Goal: Find specific page/section: Find specific page/section

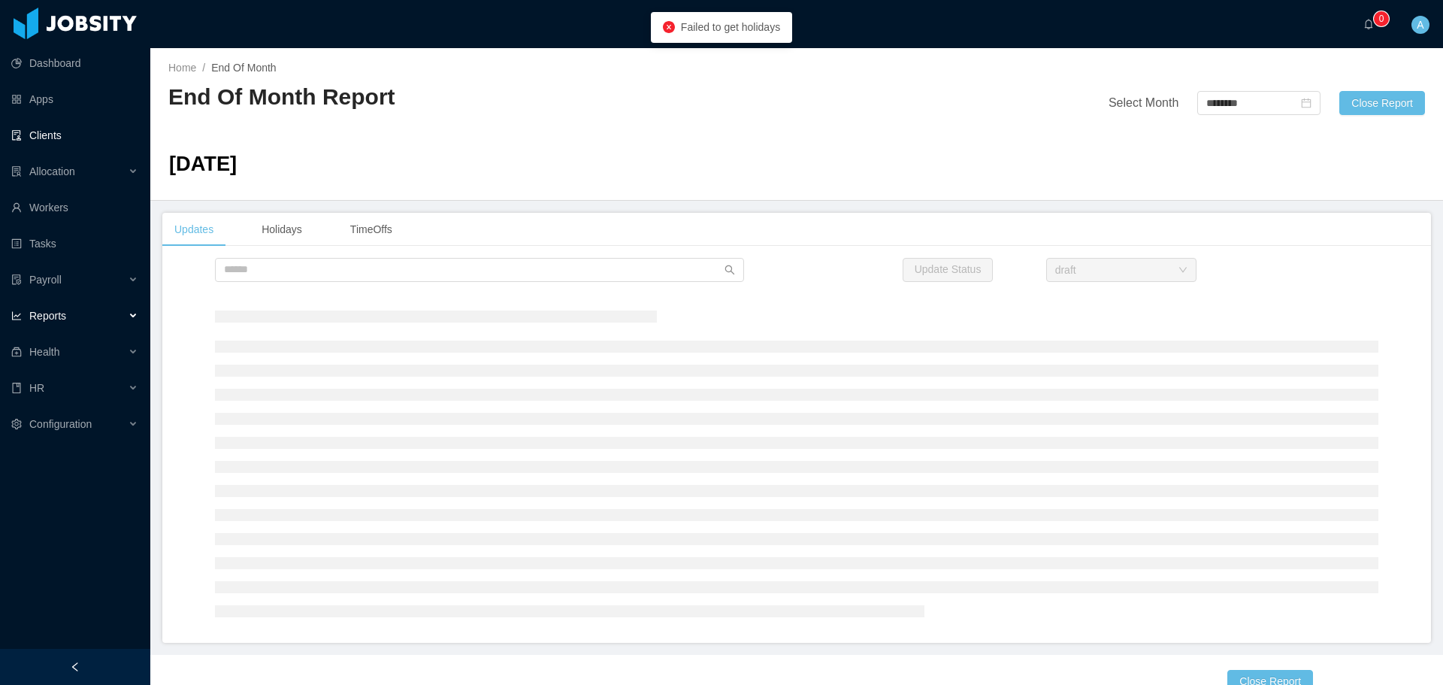
click at [53, 134] on link "Clients" at bounding box center [74, 135] width 127 height 30
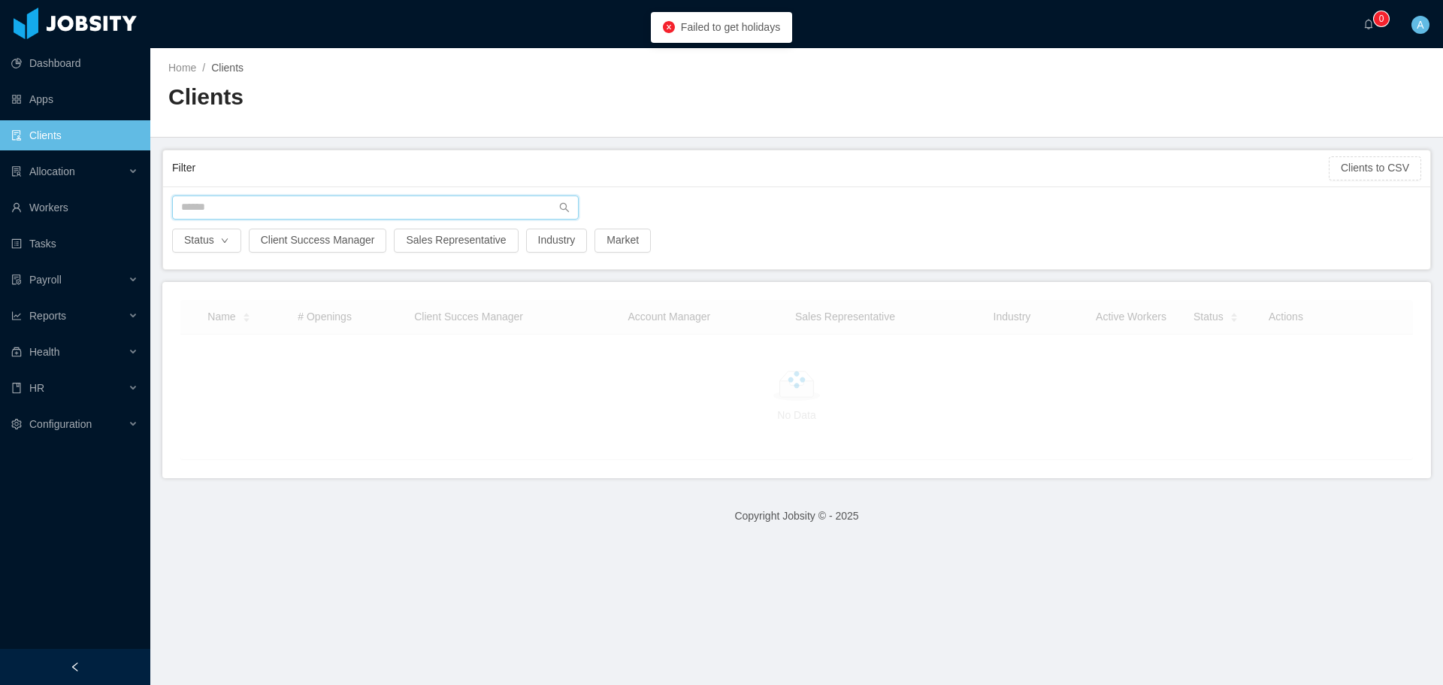
click at [400, 210] on input "text" at bounding box center [375, 207] width 407 height 24
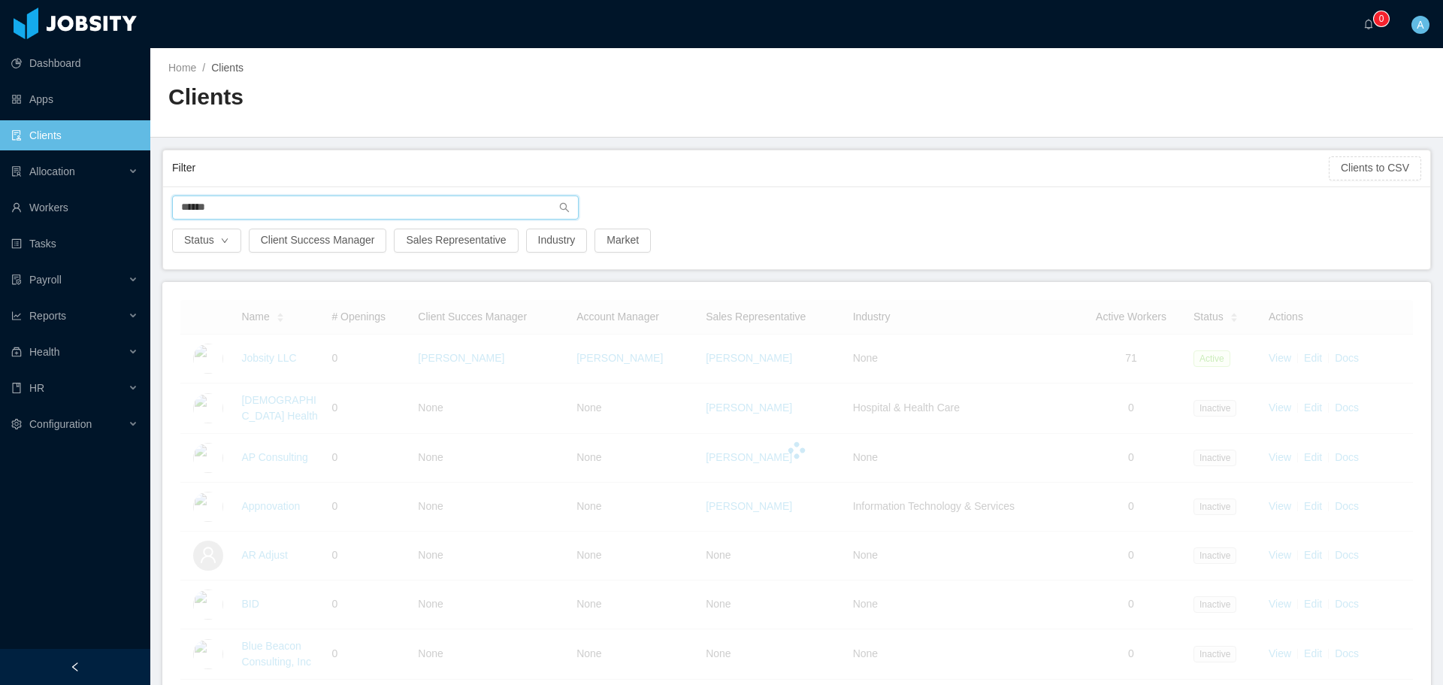
type input "******"
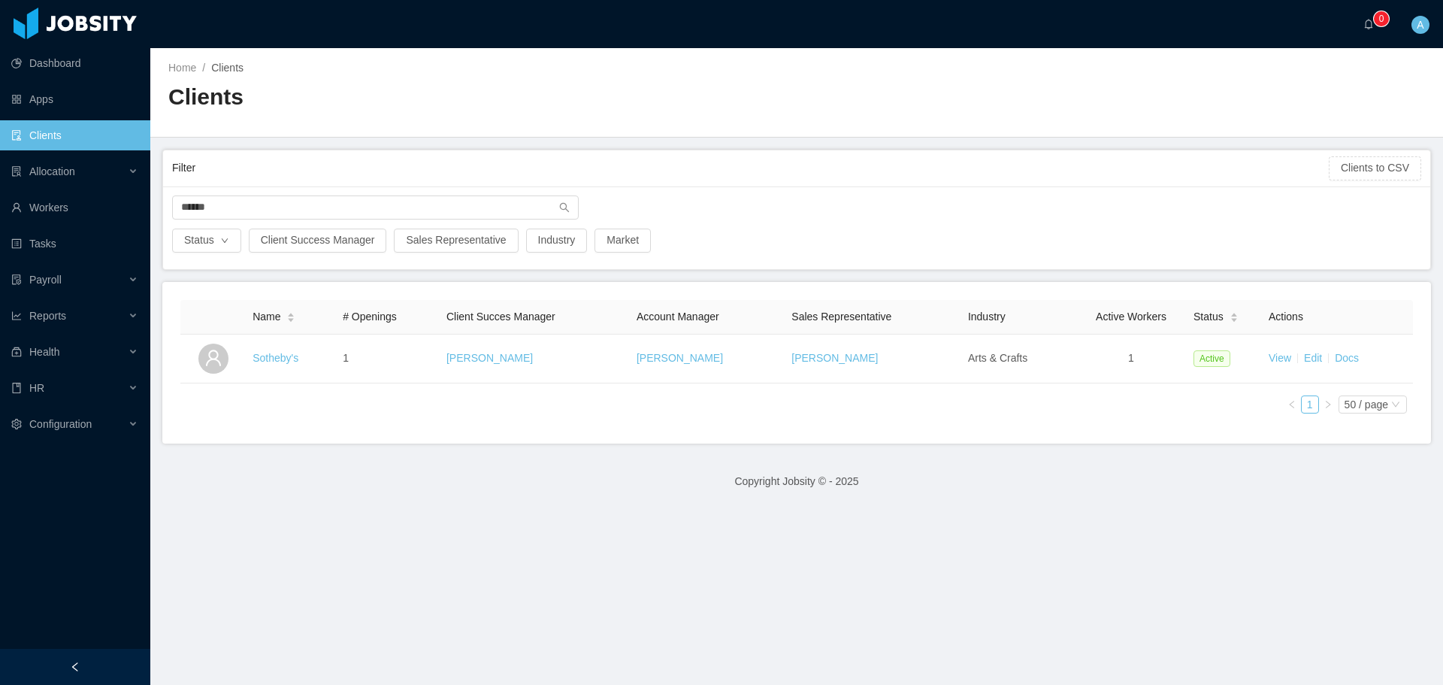
click at [281, 359] on link "Sotheby's" at bounding box center [275, 358] width 46 height 12
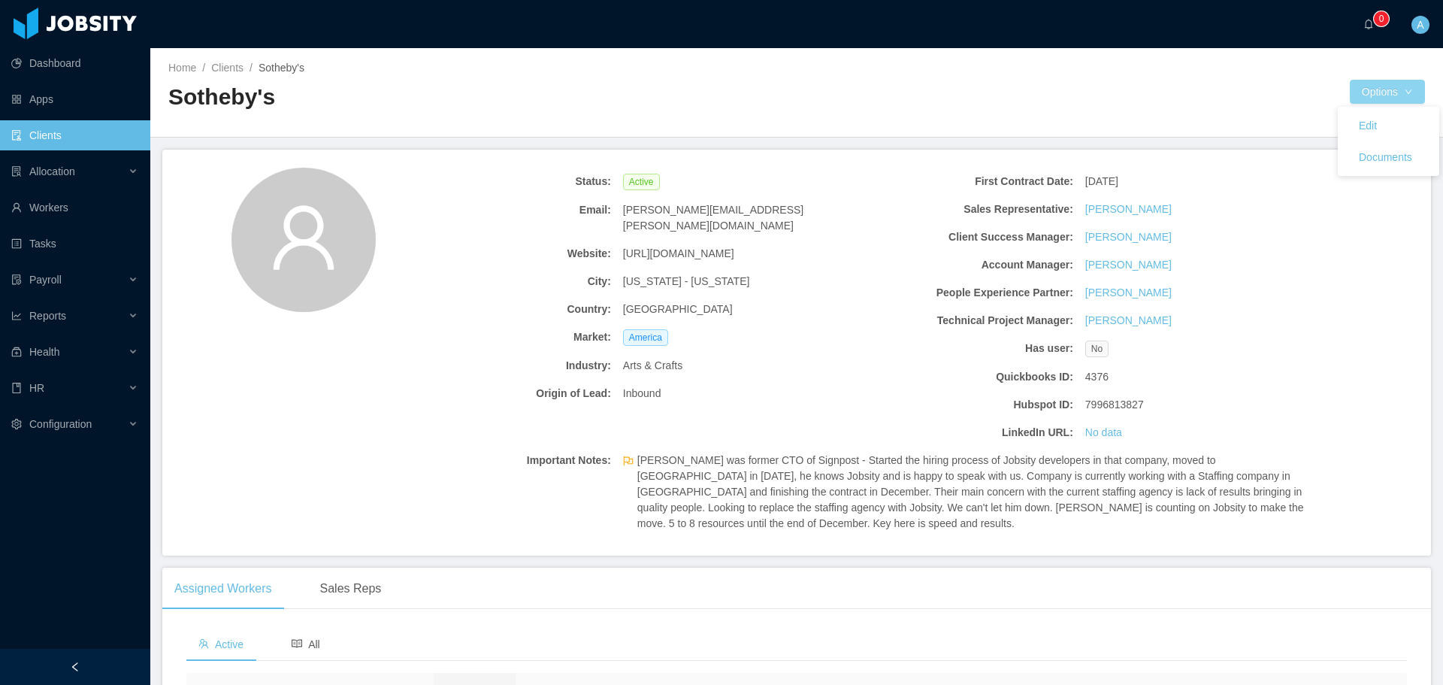
click at [1380, 93] on button "Options" at bounding box center [1387, 92] width 75 height 24
click at [1377, 154] on button "Documents" at bounding box center [1385, 157] width 77 height 24
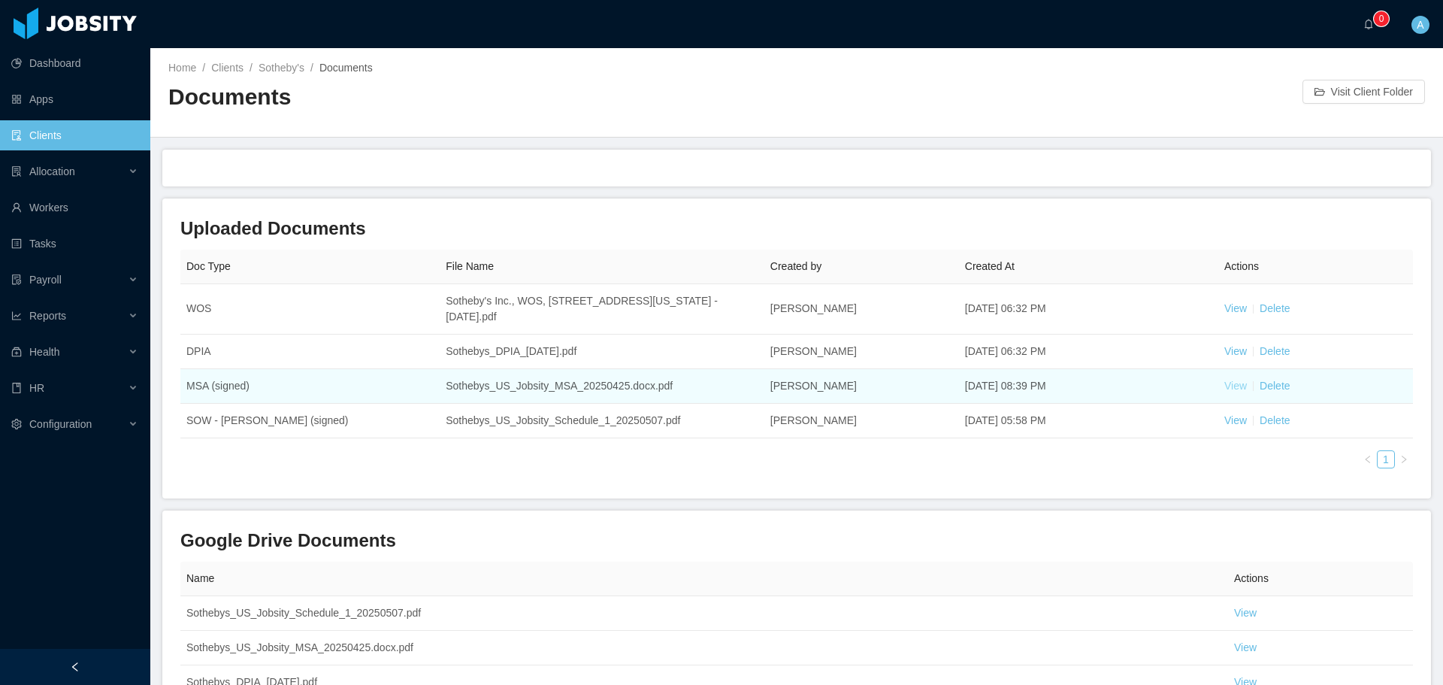
click at [1224, 386] on link "View" at bounding box center [1235, 385] width 23 height 12
